Goal: Information Seeking & Learning: Check status

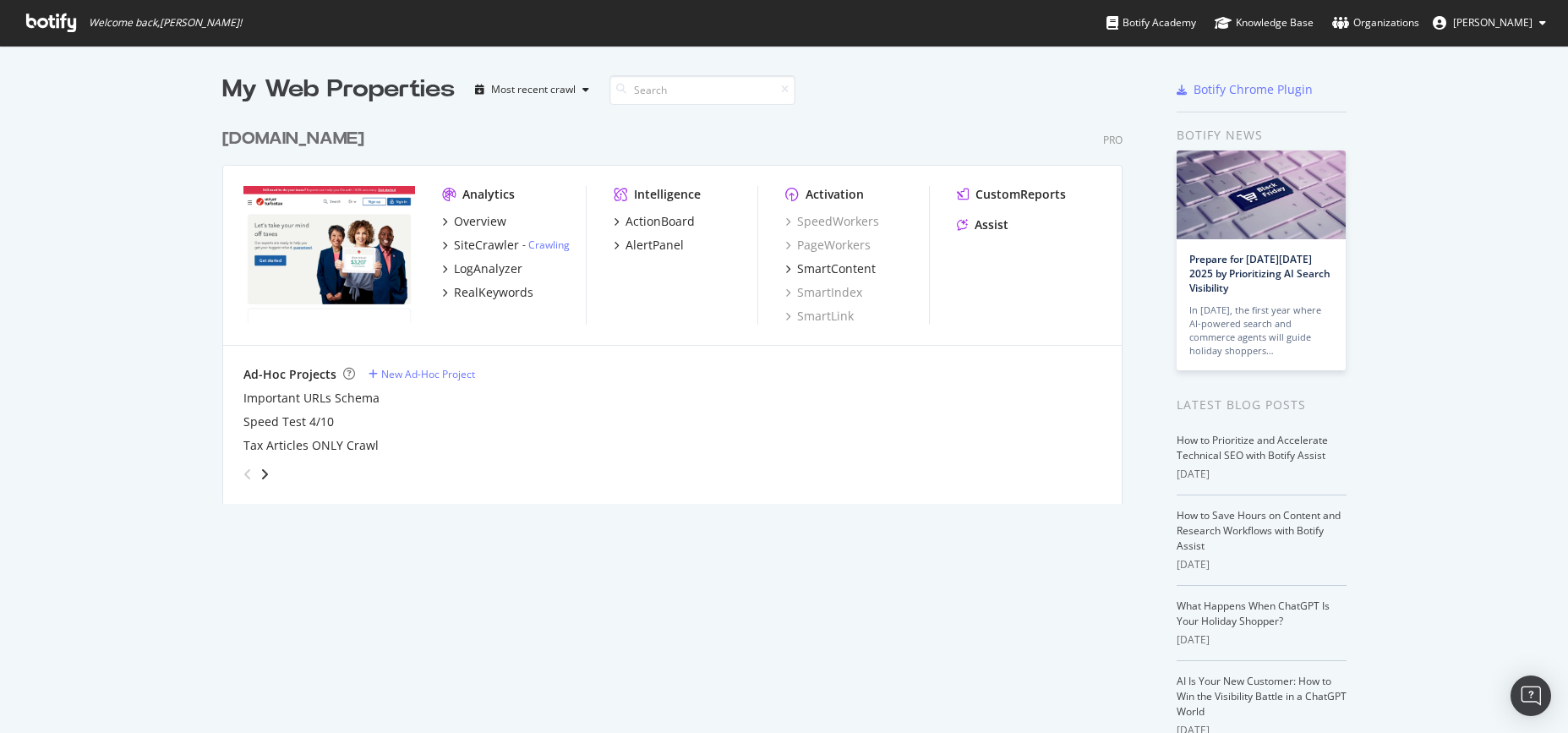
scroll to position [720, 1543]
click at [474, 239] on div "SiteCrawler" at bounding box center [487, 245] width 66 height 17
